Goal: Task Accomplishment & Management: Manage account settings

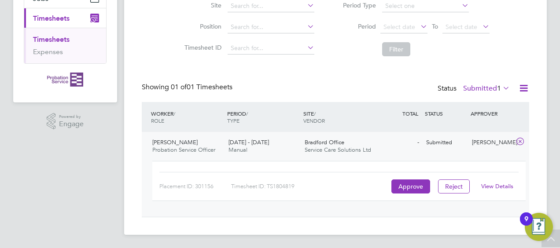
scroll to position [22, 76]
click at [410, 181] on button "Approve" at bounding box center [410, 187] width 39 height 14
click at [502, 187] on link "View Details" at bounding box center [497, 186] width 32 height 7
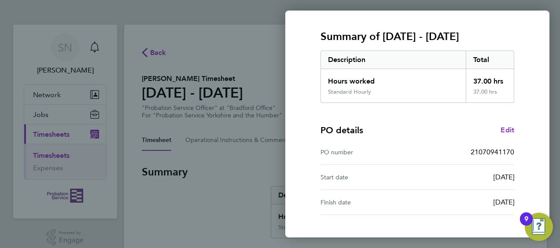
scroll to position [172, 0]
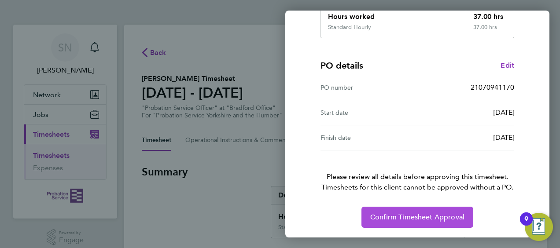
click at [393, 222] on button "Confirm Timesheet Approval" at bounding box center [417, 217] width 112 height 21
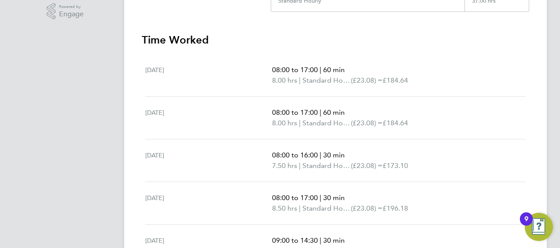
scroll to position [264, 0]
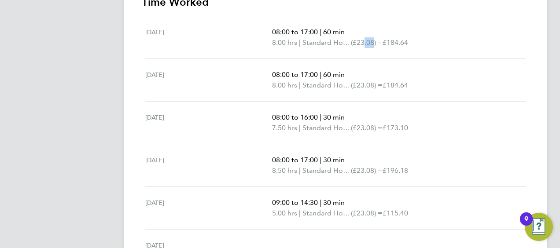
drag, startPoint x: 365, startPoint y: 46, endPoint x: 375, endPoint y: 46, distance: 10.1
click at [375, 46] on p "8.00 hrs | Standard Hourly (£23.08) = £184.64" at bounding box center [395, 42] width 246 height 11
drag, startPoint x: 375, startPoint y: 46, endPoint x: 365, endPoint y: 85, distance: 40.9
click at [365, 85] on span "(£23.08) =" at bounding box center [367, 85] width 32 height 8
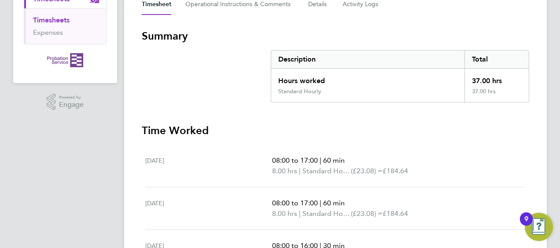
scroll to position [0, 0]
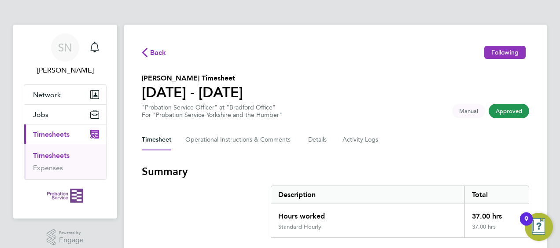
drag, startPoint x: 466, startPoint y: 216, endPoint x: 495, endPoint y: 223, distance: 29.9
click at [495, 223] on div "Hours worked 37.00 hrs Standard Hourly 37.00 hrs" at bounding box center [400, 221] width 258 height 34
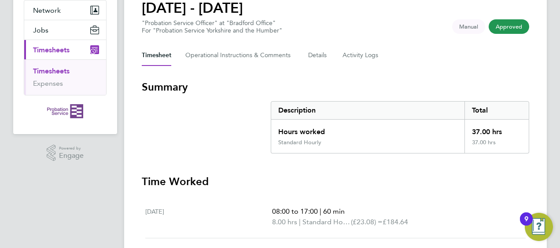
scroll to position [88, 0]
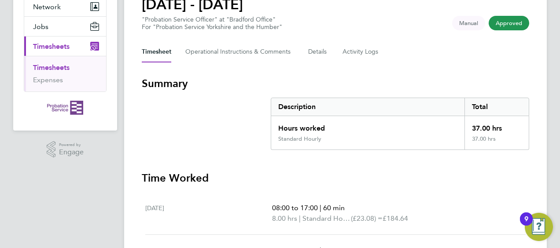
click at [355, 203] on p "08:00 to 17:00 | 60 min" at bounding box center [395, 208] width 246 height 11
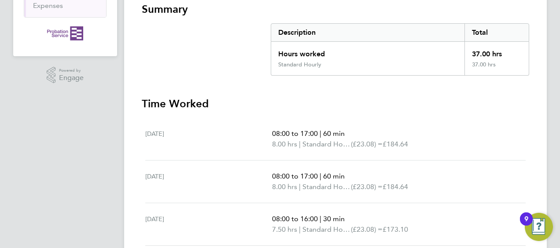
scroll to position [176, 0]
